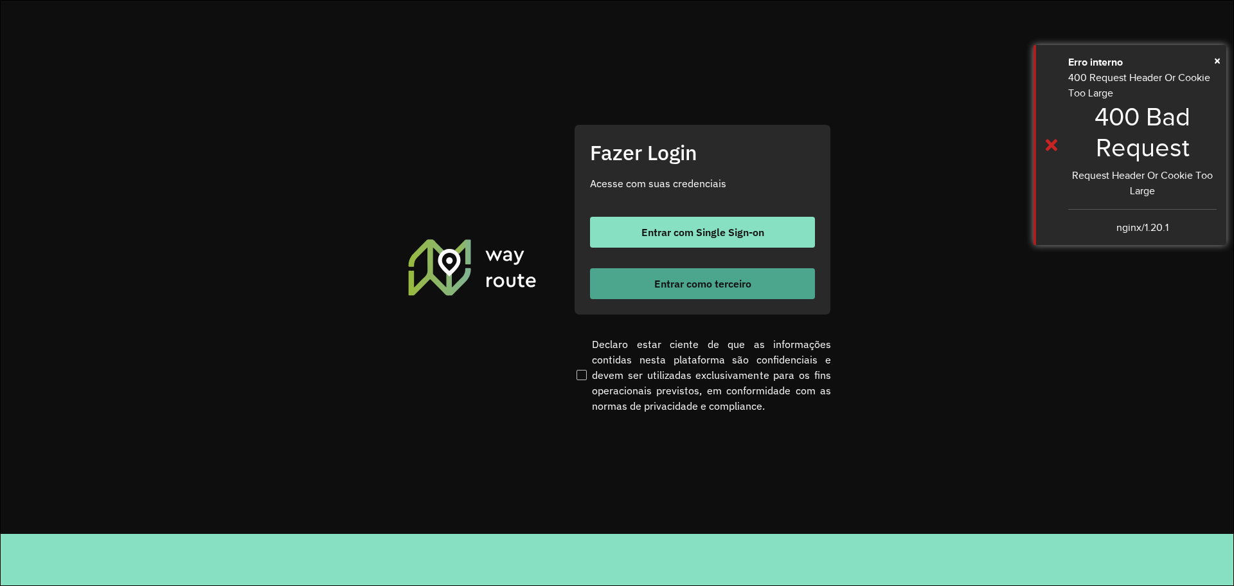
click at [782, 270] on button "Entrar como terceiro" at bounding box center [702, 283] width 225 height 31
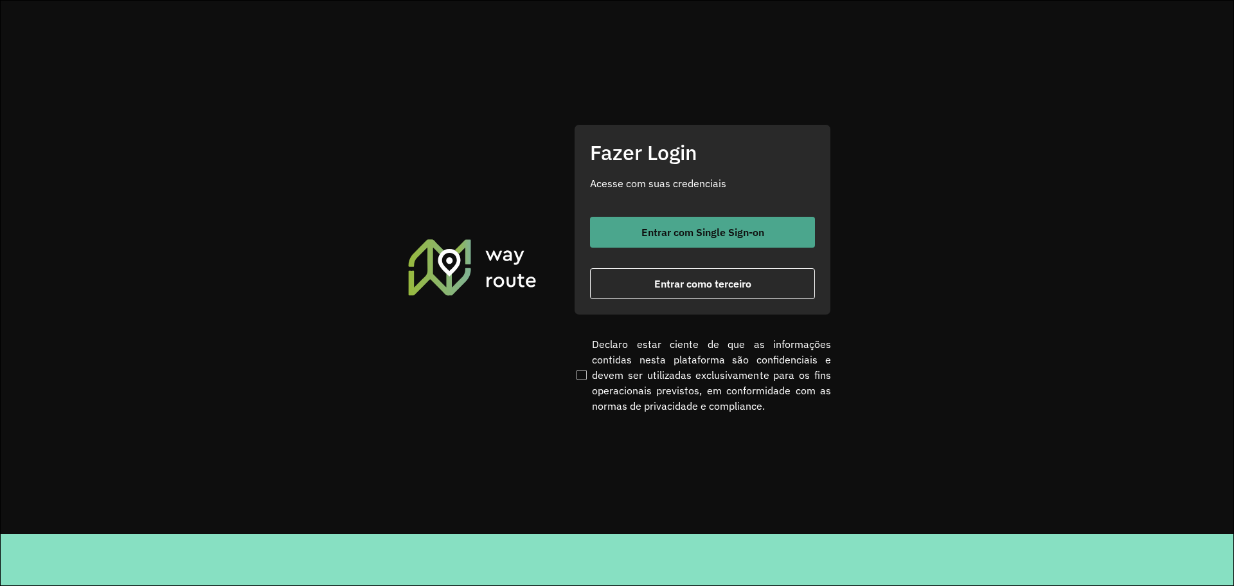
click at [747, 233] on span "Entrar com Single Sign-on" at bounding box center [702, 232] width 123 height 10
